Goal: Navigation & Orientation: Find specific page/section

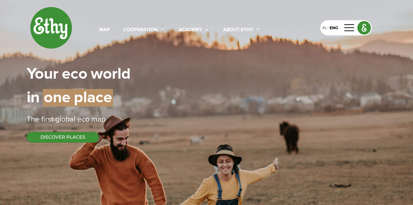
select select
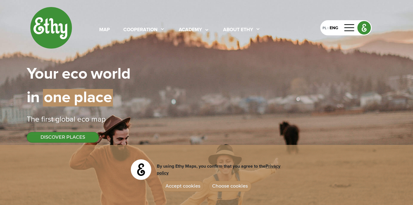
scroll to position [1, 0]
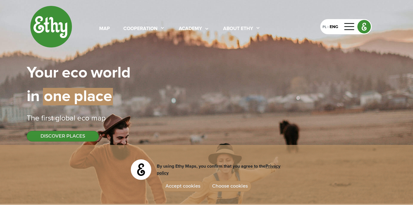
click at [177, 188] on button "Accept cookies" at bounding box center [183, 186] width 42 height 11
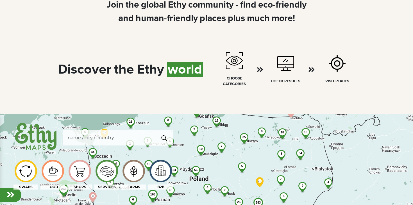
scroll to position [249, 0]
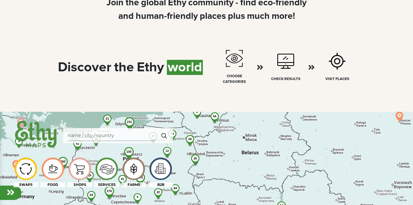
click at [126, 82] on div "Discover | the | Ethy | world choose categories Check results Visit places" at bounding box center [206, 67] width 359 height 62
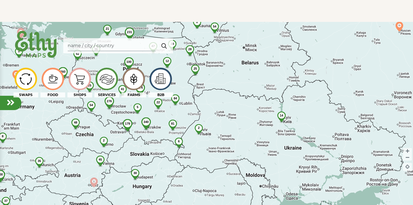
scroll to position [341, 0]
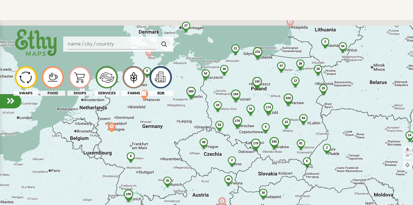
drag, startPoint x: 49, startPoint y: 115, endPoint x: 179, endPoint y: 137, distance: 132.0
click at [179, 137] on div "928 54 231 340 174 276 100 47 6 84 25 184 62 81 36 38 54 25 45 260 30 37 2 35 2…" at bounding box center [206, 122] width 413 height 205
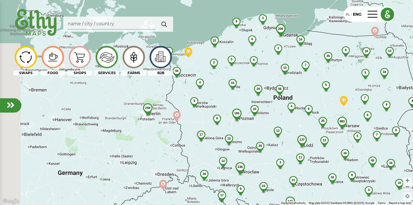
drag, startPoint x: 145, startPoint y: 96, endPoint x: 232, endPoint y: 131, distance: 93.6
click at [232, 131] on div "883 54 206 250 137 236 56 35 6 23 45 3 4 165 32 44 32 10 21 29 2 18 34 12 17 3 …" at bounding box center [206, 102] width 413 height 205
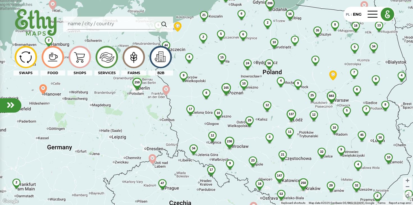
drag, startPoint x: 165, startPoint y: 150, endPoint x: 147, endPoint y: 122, distance: 34.3
click at [147, 122] on div "883 54 206 250 137 236 56 35 6 23 45 3 4 165 32 44 32 10 21 29 2 18 34 12 17 3 …" at bounding box center [206, 102] width 413 height 205
click at [279, 173] on span "147" at bounding box center [278, 174] width 5 height 3
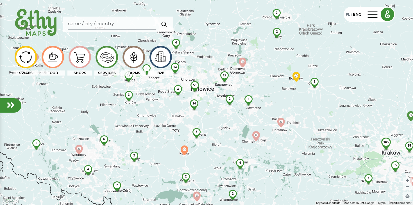
click at [193, 103] on span "14" at bounding box center [193, 103] width 3 height 3
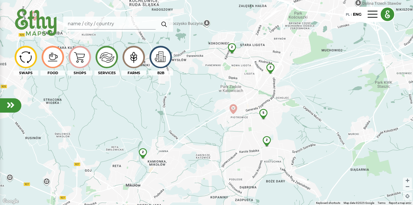
click at [264, 111] on div "5" at bounding box center [263, 113] width 15 height 8
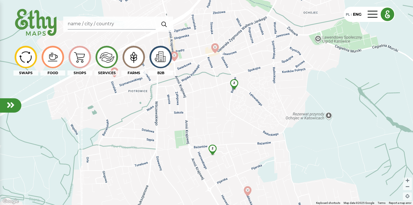
click at [234, 83] on span "2" at bounding box center [234, 82] width 2 height 3
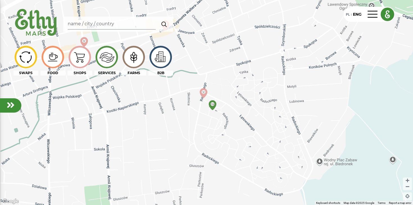
drag, startPoint x: 192, startPoint y: 102, endPoint x: 223, endPoint y: 136, distance: 45.3
click at [223, 136] on div at bounding box center [206, 102] width 413 height 205
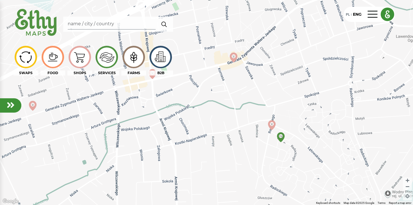
drag, startPoint x: 193, startPoint y: 99, endPoint x: 234, endPoint y: 99, distance: 41.5
click at [234, 99] on div at bounding box center [206, 102] width 413 height 205
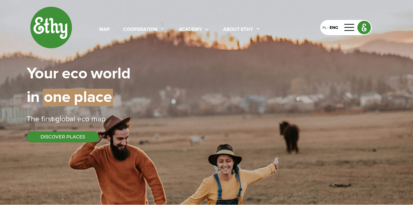
select select
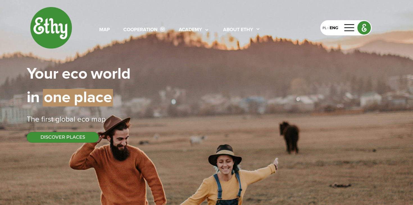
click at [160, 28] on icon at bounding box center [162, 29] width 5 height 6
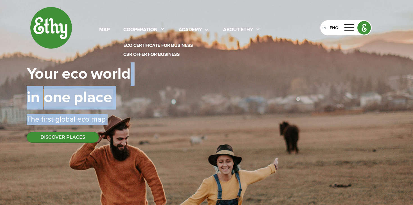
drag, startPoint x: 179, startPoint y: 138, endPoint x: 200, endPoint y: 65, distance: 75.9
click at [199, 69] on div "map cooperation eco certificate for business CSR offer for business academy Abo…" at bounding box center [206, 74] width 359 height 149
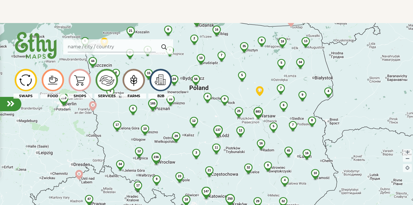
scroll to position [349, 0]
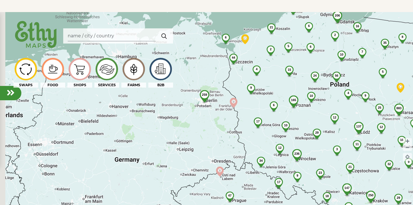
drag, startPoint x: 81, startPoint y: 115, endPoint x: 223, endPoint y: 123, distance: 142.5
click at [223, 123] on div "883 54 206 250 137 236 56 35 6 23 45 3 4 165 32 44 32 10 21 29 2 18 34 12 17 3 …" at bounding box center [206, 114] width 413 height 205
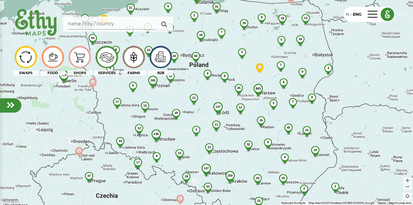
drag, startPoint x: 96, startPoint y: 115, endPoint x: 177, endPoint y: 124, distance: 81.4
click at [177, 124] on div "883 54 206 250 137 236 56 35 6 23 45 3 4 165 32 44 32 10 21 29 2 18 34 12 17 3 …" at bounding box center [206, 102] width 413 height 205
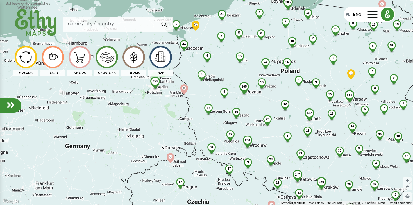
drag, startPoint x: 74, startPoint y: 115, endPoint x: 167, endPoint y: 121, distance: 93.1
click at [167, 121] on div "883 54 206 250 137 236 56 35 6 23 45 3 4 165 32 44 32 10 21 29 2 18 34 12 17 3 …" at bounding box center [206, 102] width 413 height 205
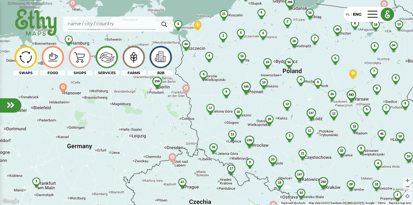
click at [155, 81] on app-category-selector "SWAPS FOOD SHOPS SERVICES FARMS B2B" at bounding box center [92, 61] width 159 height 41
click at [157, 81] on app-category-selector "SWAPS FOOD SHOPS SERVICES FARMS B2B" at bounding box center [92, 61] width 159 height 41
click at [158, 80] on app-category-selector "SWAPS FOOD SHOPS SERVICES FARMS B2B" at bounding box center [92, 61] width 159 height 41
click at [157, 86] on img at bounding box center [157, 86] width 19 height 18
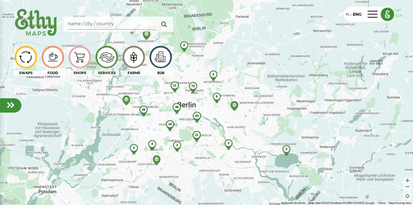
click at [154, 144] on div "4" at bounding box center [152, 144] width 15 height 8
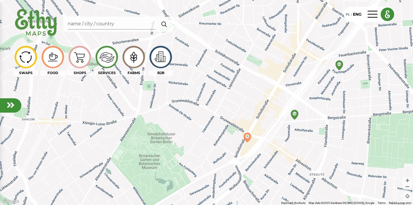
drag, startPoint x: 286, startPoint y: 65, endPoint x: 249, endPoint y: 119, distance: 64.6
click at [249, 119] on div at bounding box center [206, 102] width 413 height 205
click at [294, 115] on img at bounding box center [294, 115] width 10 height 10
